Goal: Find specific page/section: Find specific page/section

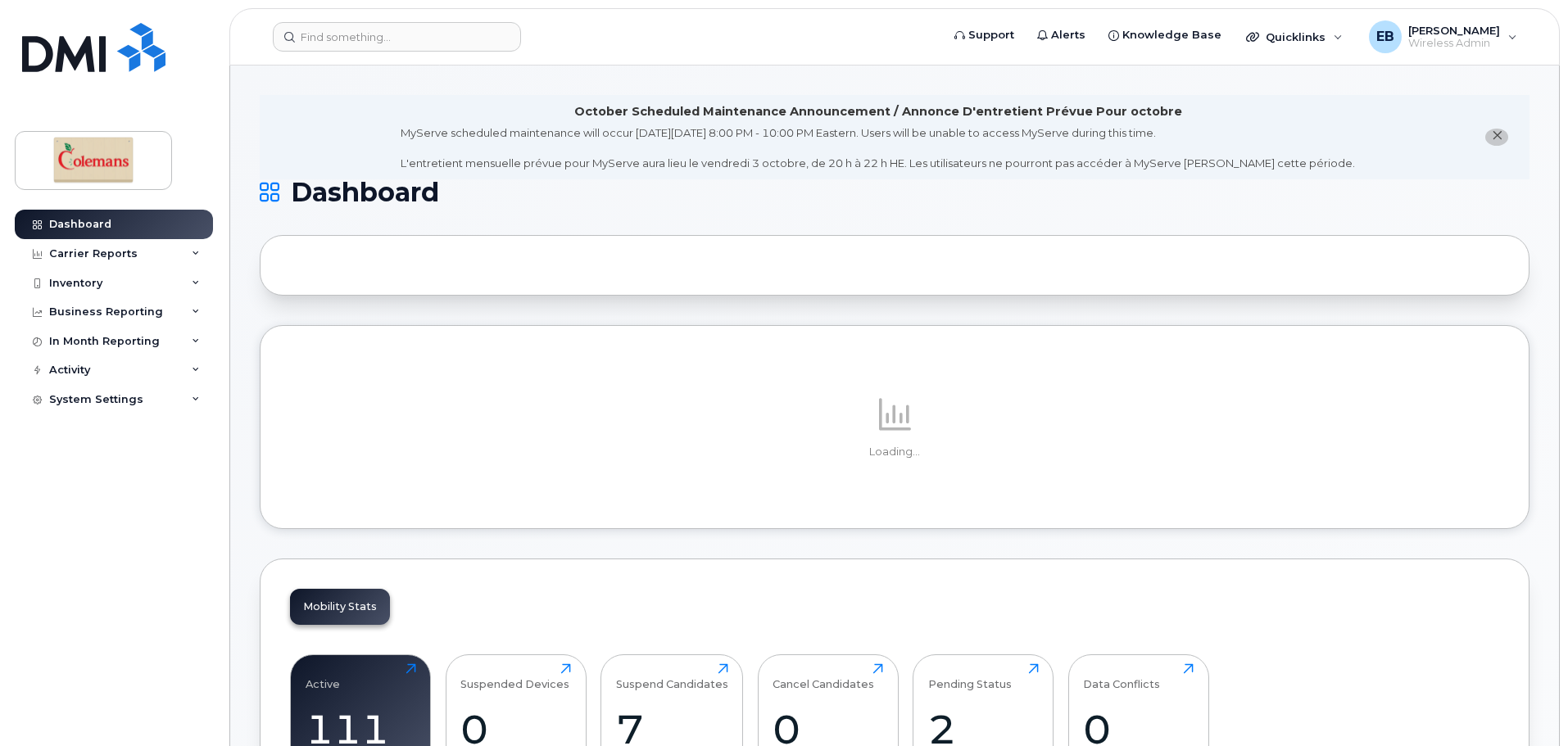
click at [86, 294] on div "Inventory" at bounding box center [113, 284] width 198 height 30
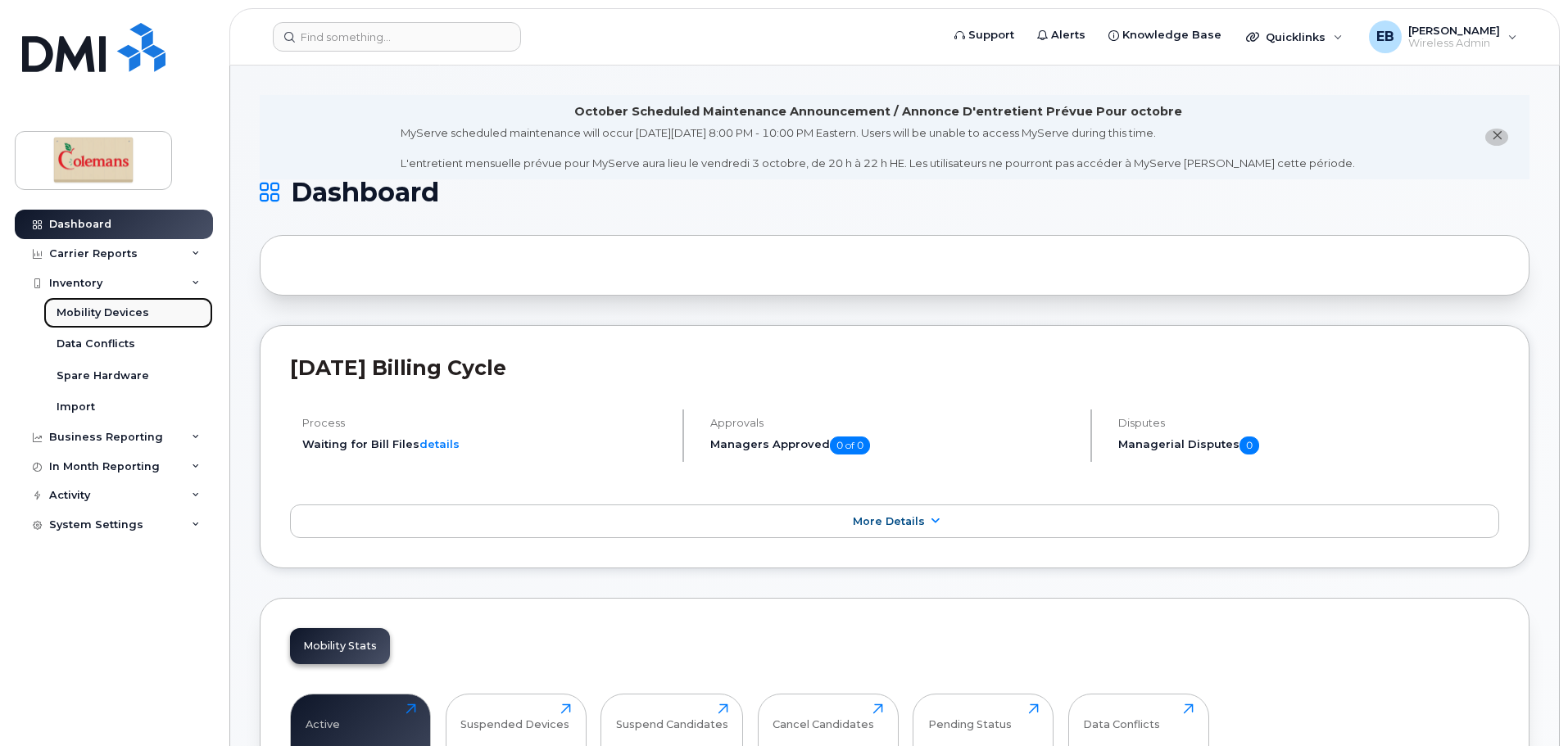
click at [114, 316] on div "Mobility Devices" at bounding box center [103, 312] width 93 height 15
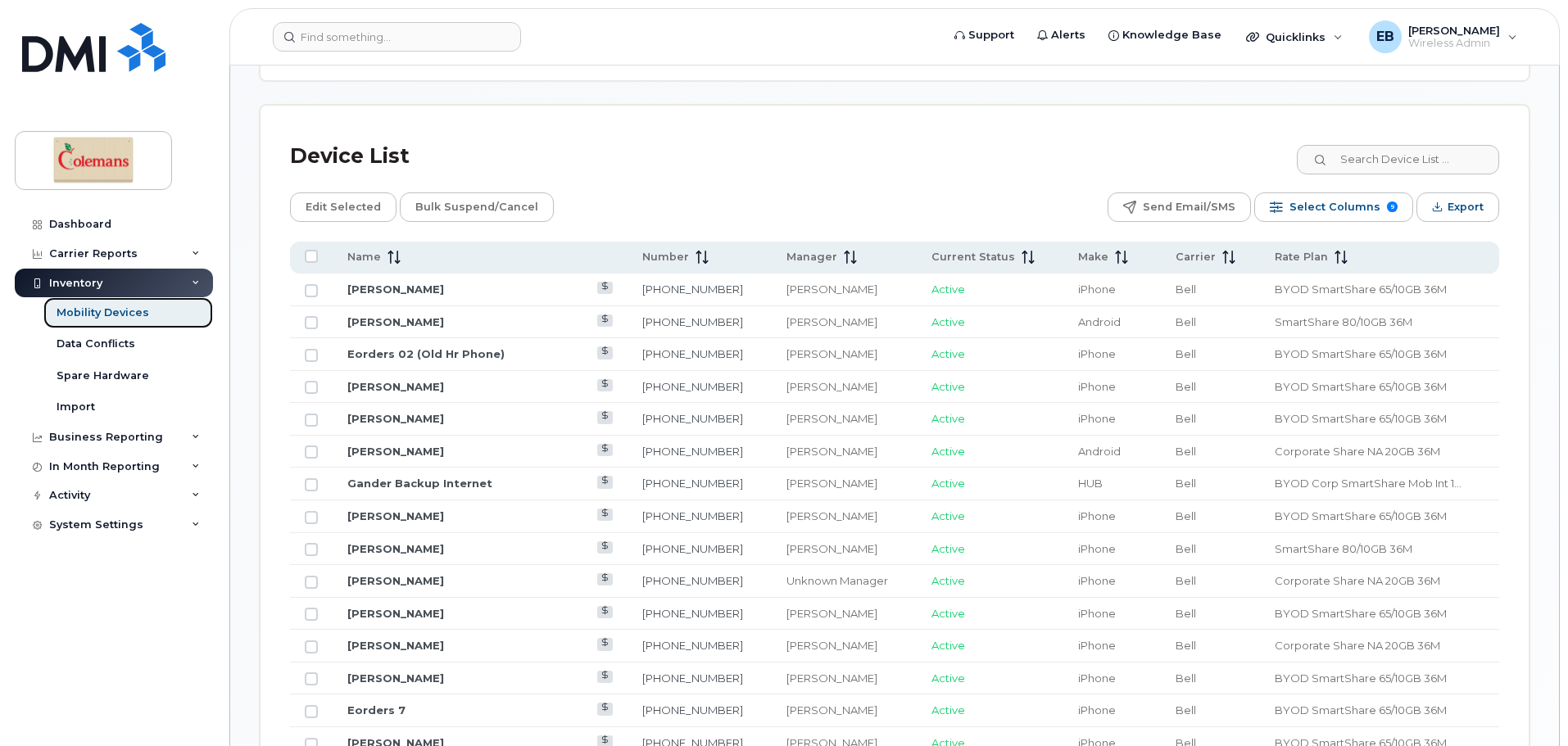
scroll to position [655, 0]
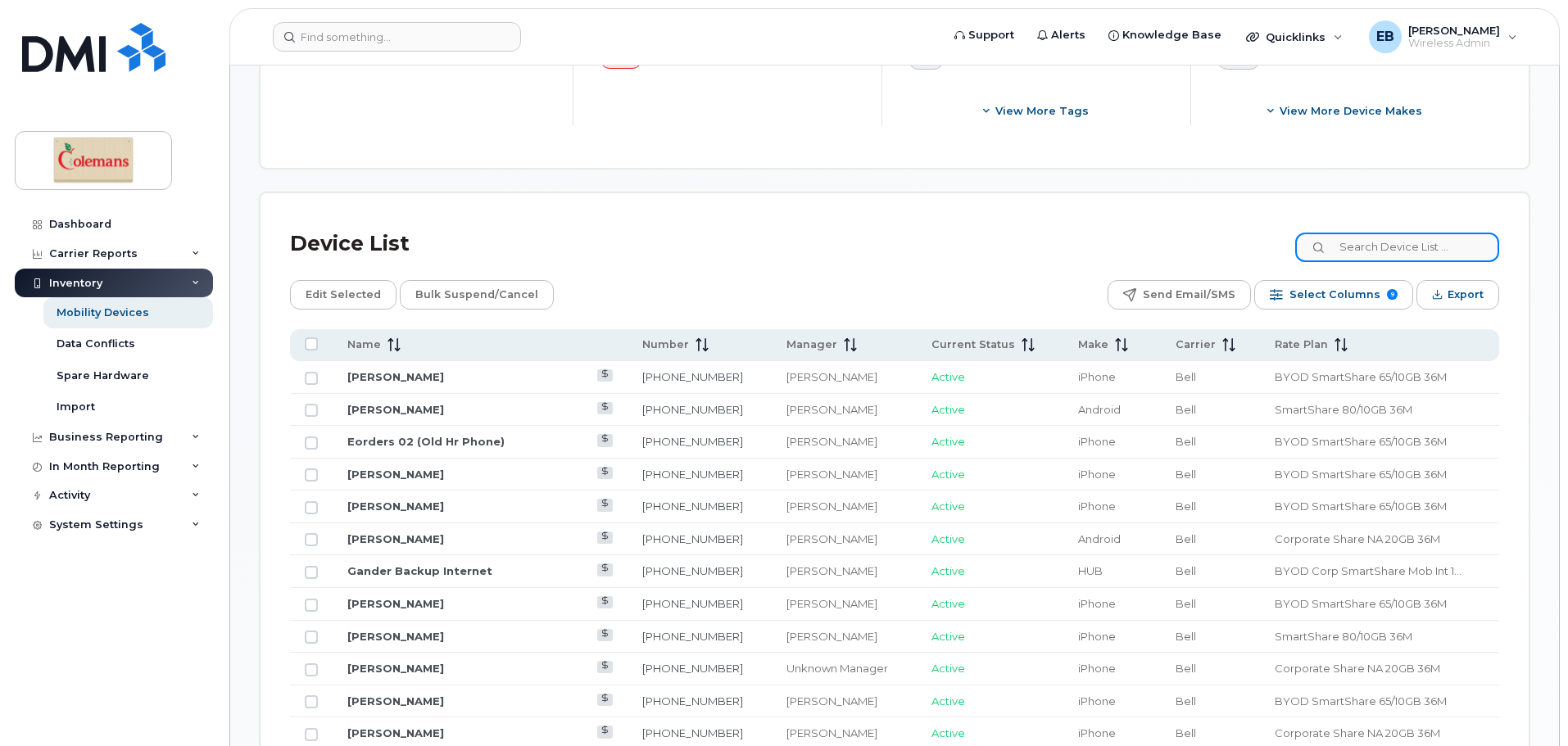
click at [1381, 239] on input at bounding box center [1398, 248] width 204 height 30
type input "0125"
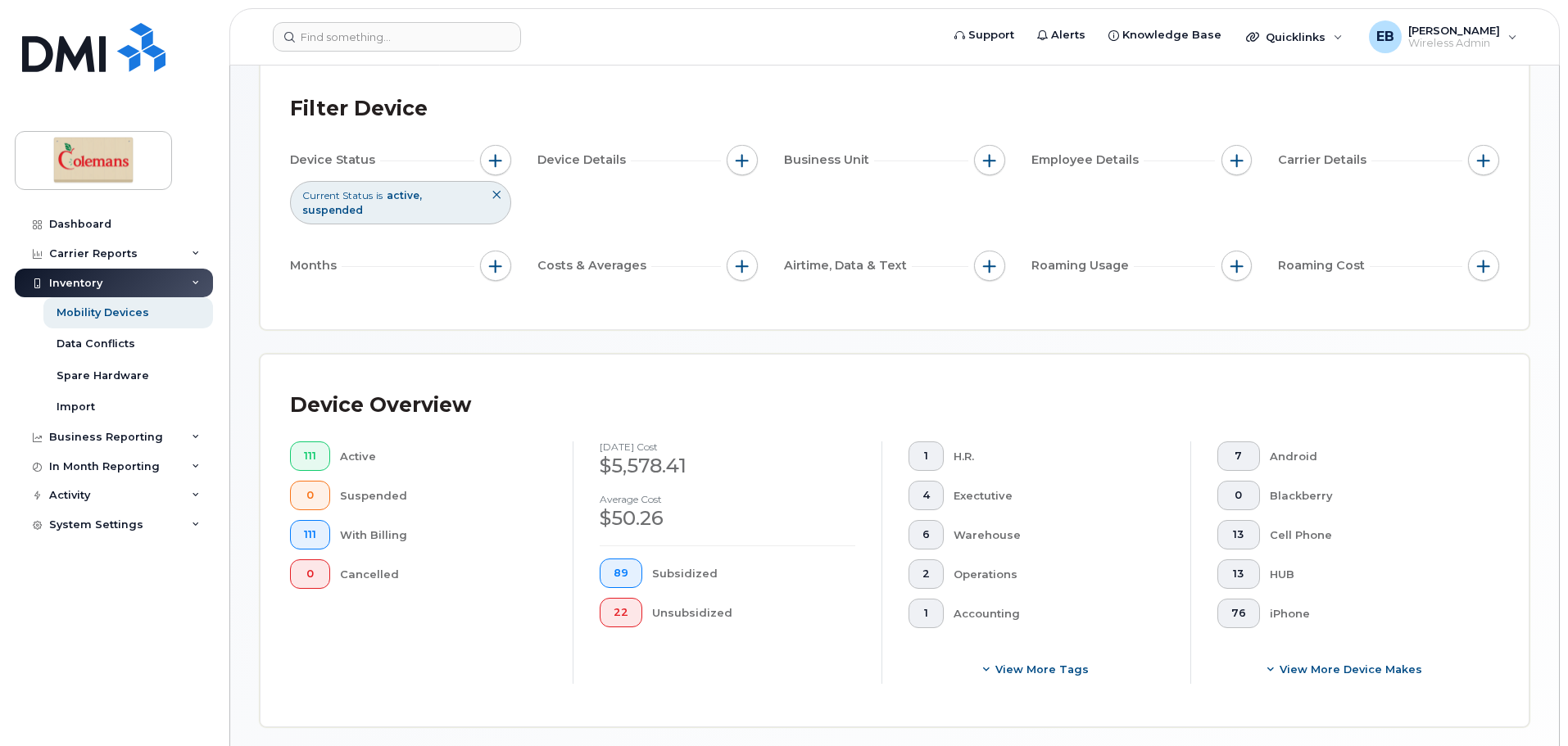
scroll to position [0, 0]
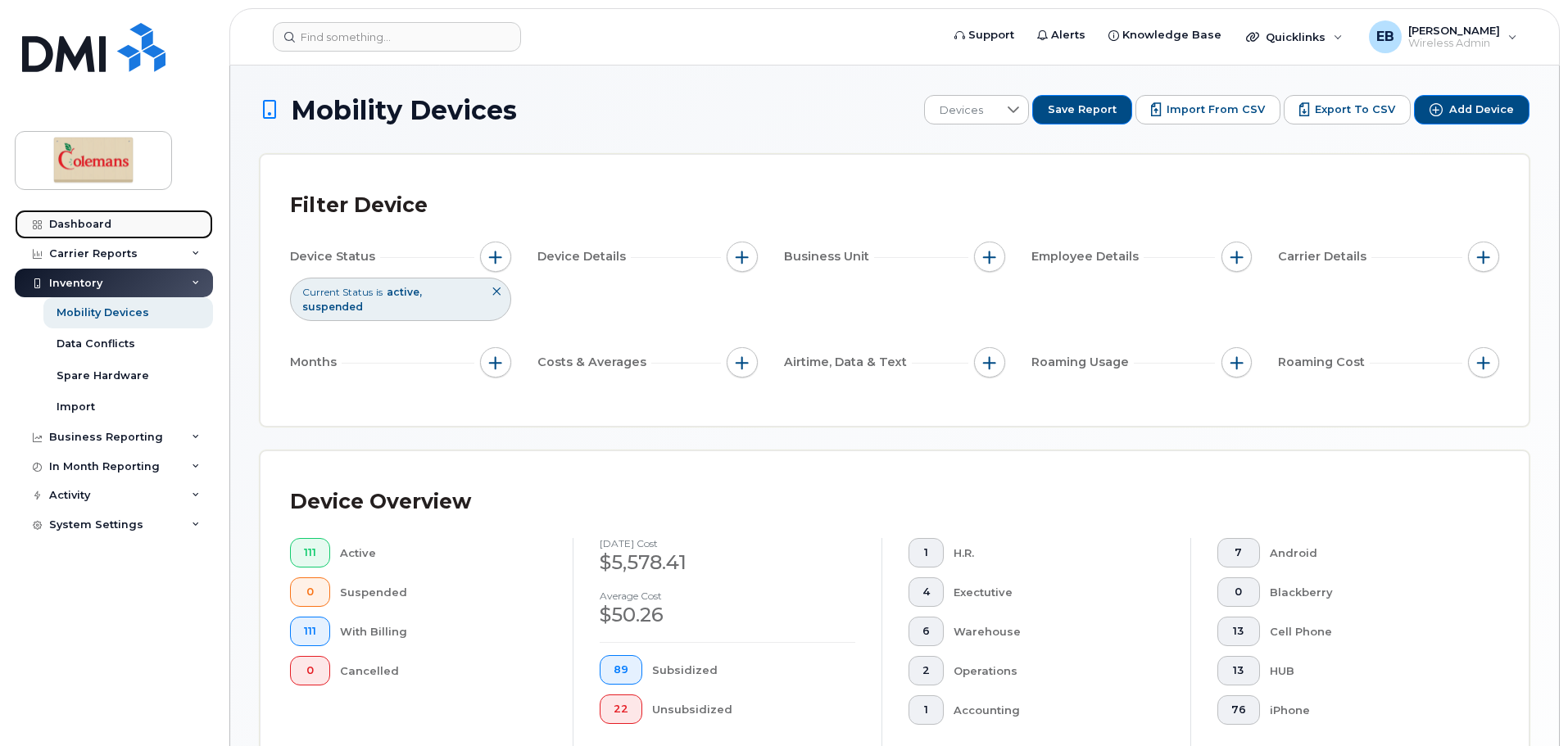
click at [85, 220] on div "Dashboard" at bounding box center [79, 224] width 62 height 13
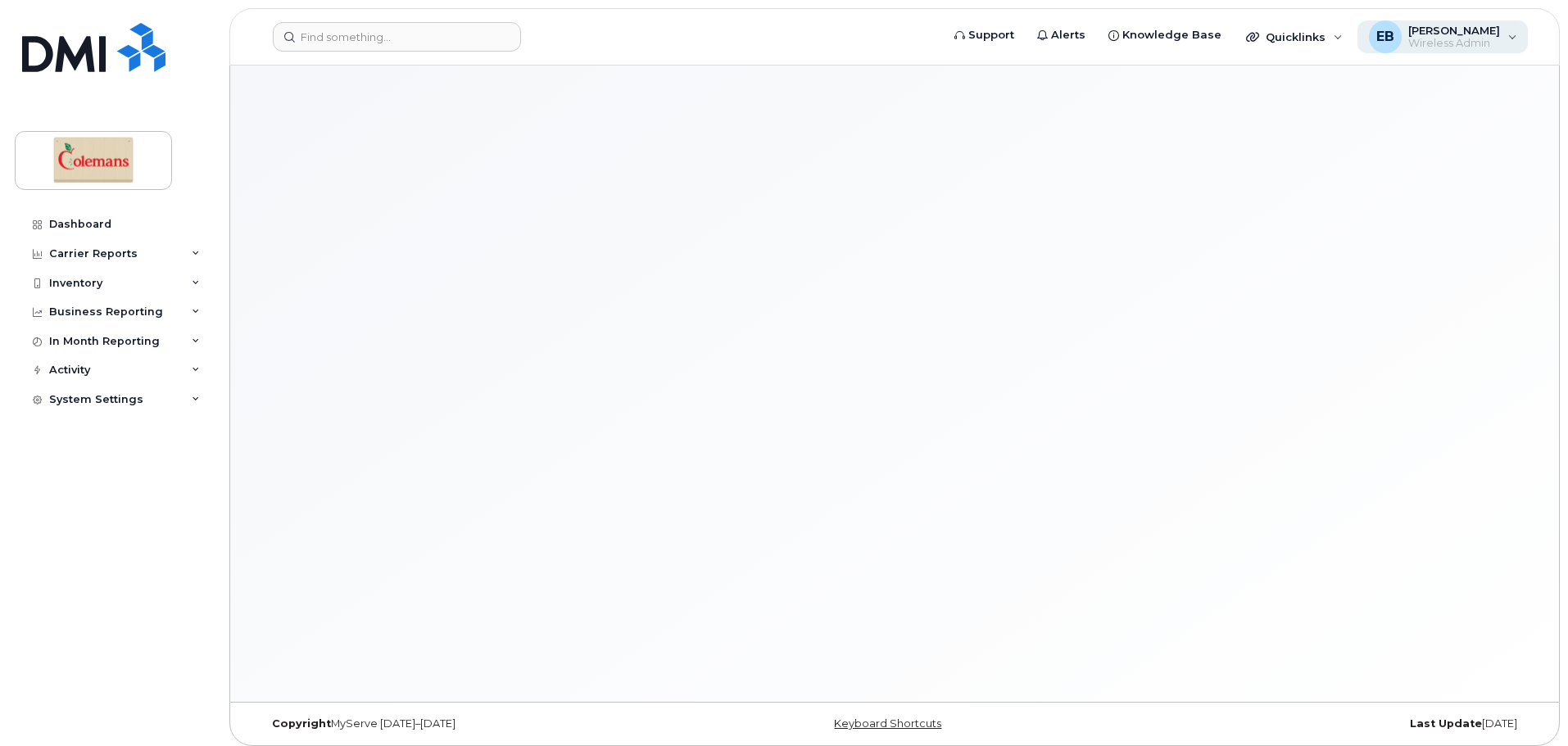
click at [1482, 39] on span "Wireless Admin" at bounding box center [1454, 43] width 92 height 13
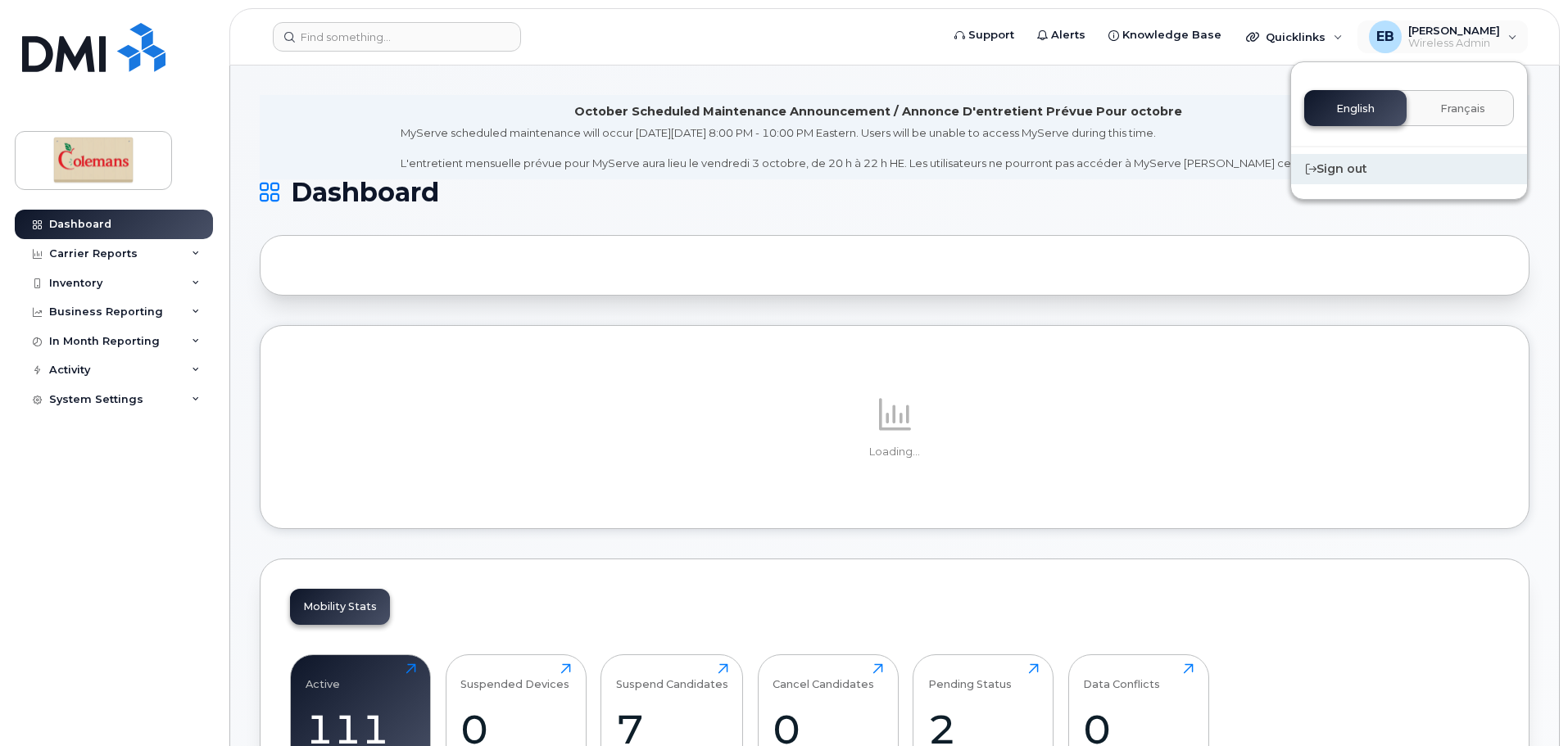
click at [1366, 168] on div "Sign out" at bounding box center [1409, 168] width 236 height 31
